Goal: Task Accomplishment & Management: Manage account settings

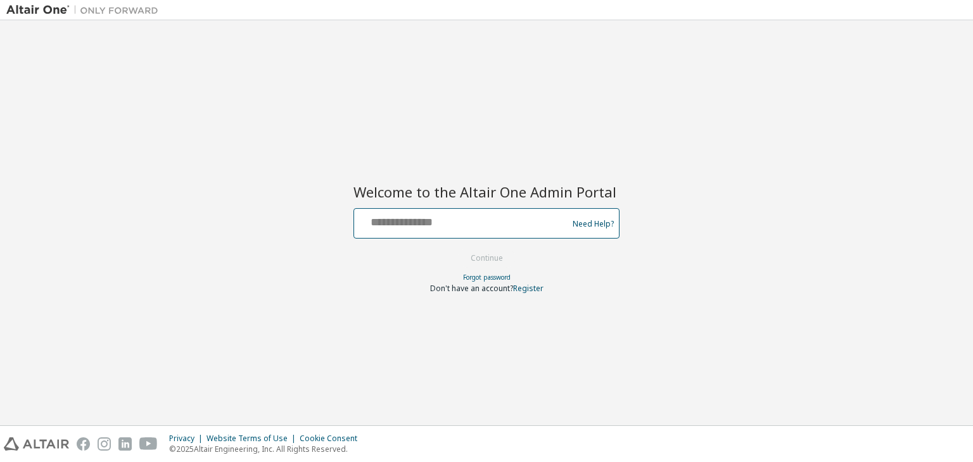
click at [540, 221] on input "text" at bounding box center [462, 221] width 207 height 18
type input "**********"
click at [494, 261] on button "Continue" at bounding box center [486, 258] width 59 height 19
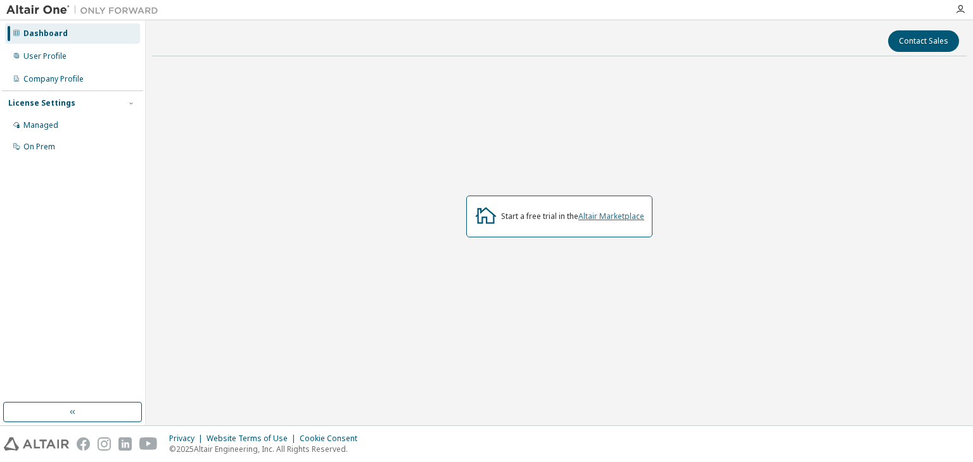
click at [623, 220] on link "Altair Marketplace" at bounding box center [611, 216] width 66 height 11
